Goal: Information Seeking & Learning: Learn about a topic

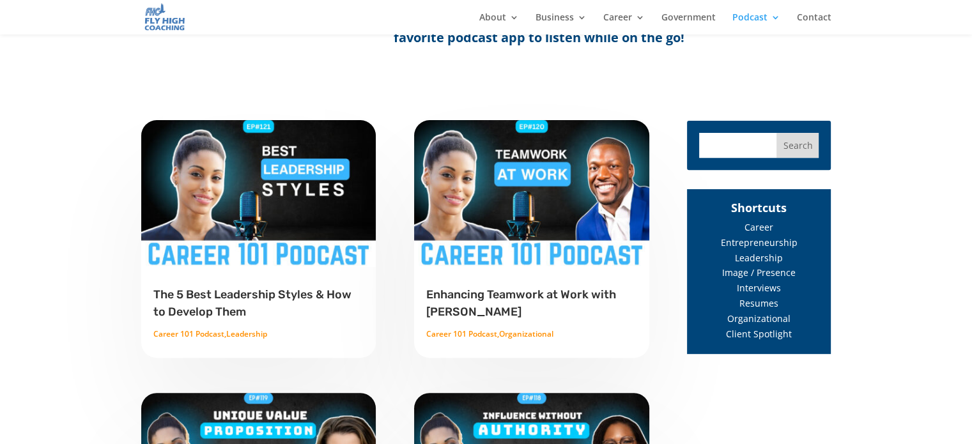
click at [265, 206] on img at bounding box center [259, 194] width 237 height 148
